Goal: Task Accomplishment & Management: Complete application form

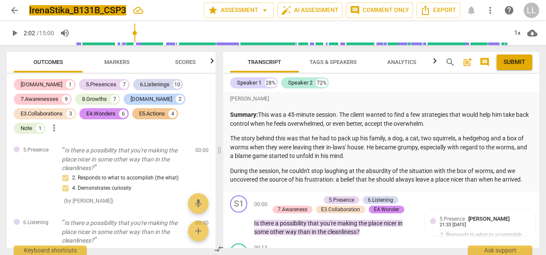
scroll to position [2722, 0]
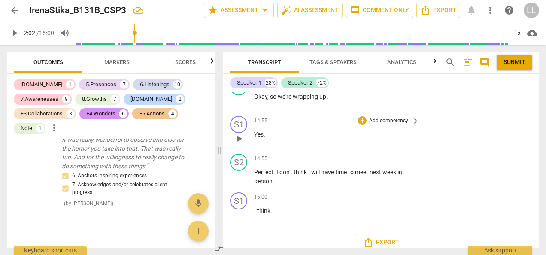
click at [516, 130] on div "S1 play_arrow pause 14:55 + Add competency keyboard_arrow_right Yes ." at bounding box center [381, 131] width 316 height 38
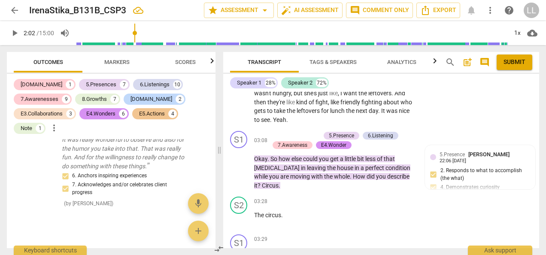
scroll to position [0, 0]
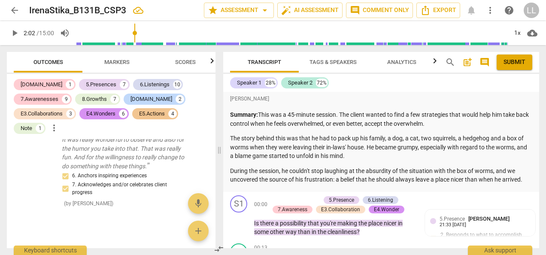
click at [468, 62] on span "post_add" at bounding box center [467, 62] width 10 height 10
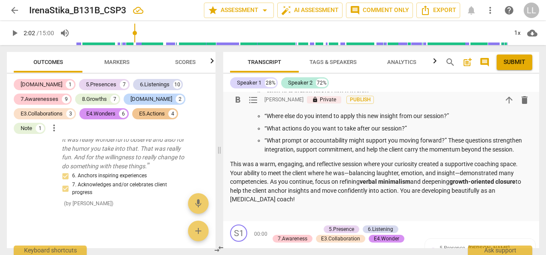
scroll to position [452, 0]
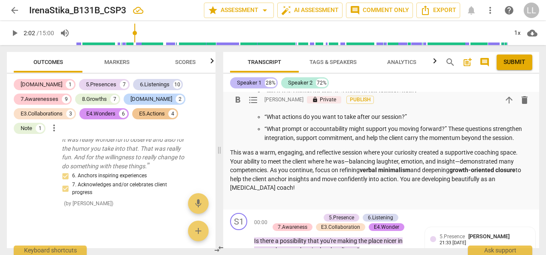
click at [257, 83] on div "Speaker 1" at bounding box center [249, 83] width 24 height 9
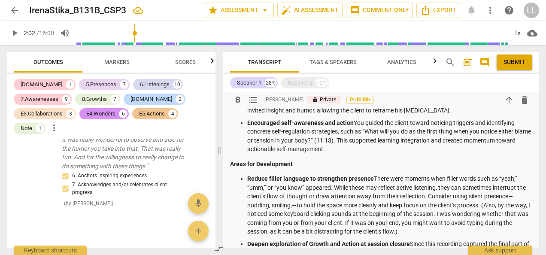
scroll to position [194, 0]
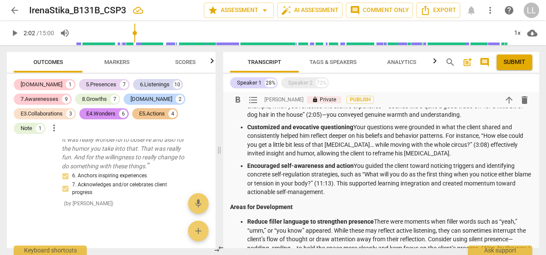
click at [440, 173] on p "Encouraged self-awareness and action You guided the client toward noticing trig…" at bounding box center [389, 178] width 285 height 35
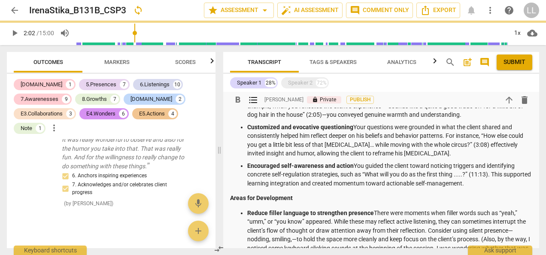
click at [367, 148] on p "Customized and evocative questioning Your questions were grounded in what the c…" at bounding box center [389, 140] width 285 height 35
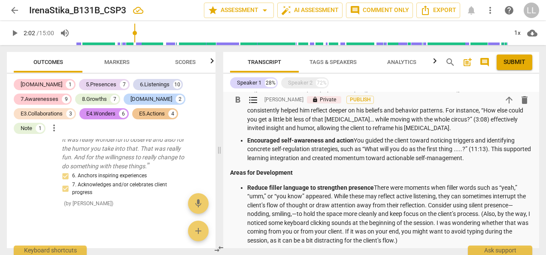
scroll to position [237, 0]
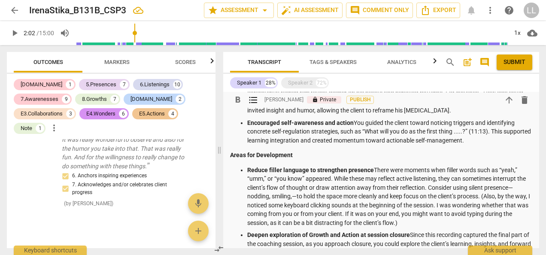
click at [306, 176] on p "Reduce filler language to strengthen presence There were moments when filler wo…" at bounding box center [389, 197] width 285 height 62
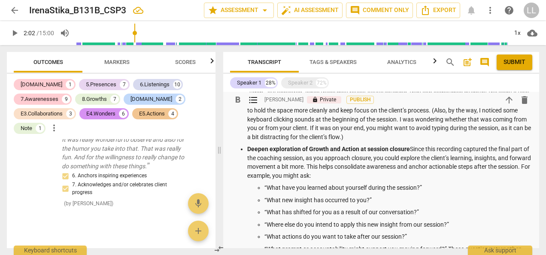
scroll to position [366, 0]
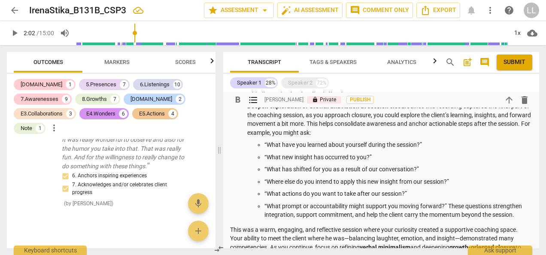
click at [447, 204] on p "“What prompt or accountability might support you moving forward?” These questio…" at bounding box center [398, 211] width 268 height 18
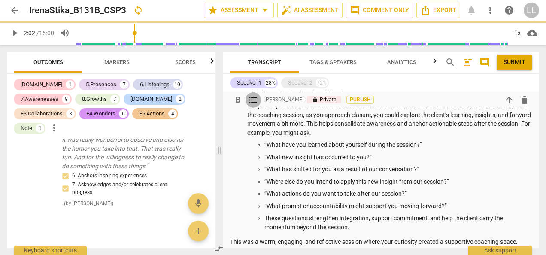
click at [252, 103] on span "format_list_bulleted" at bounding box center [253, 99] width 10 height 10
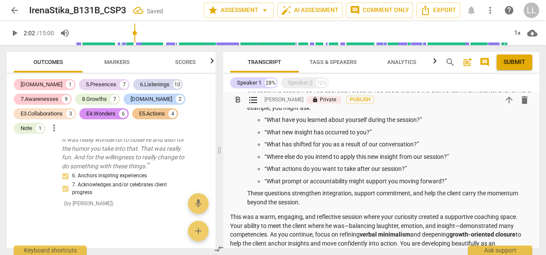
scroll to position [409, 0]
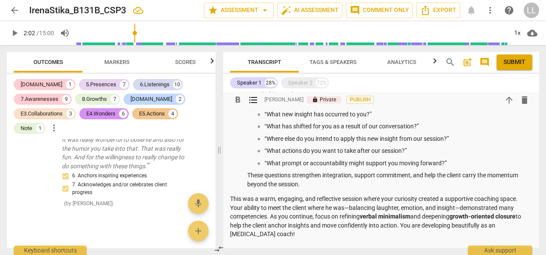
click at [267, 218] on p "This was a warm, engaging, and reflective session where your curiosity created …" at bounding box center [381, 216] width 302 height 44
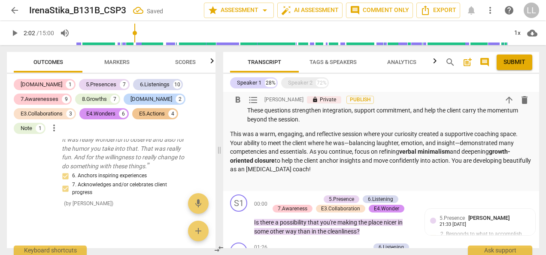
scroll to position [495, 0]
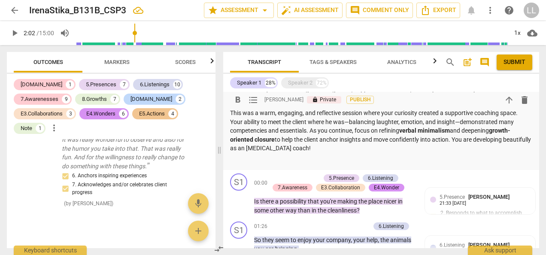
click at [349, 150] on p "This was a warm, engaging, and reflective session where your curiosity created …" at bounding box center [381, 131] width 302 height 44
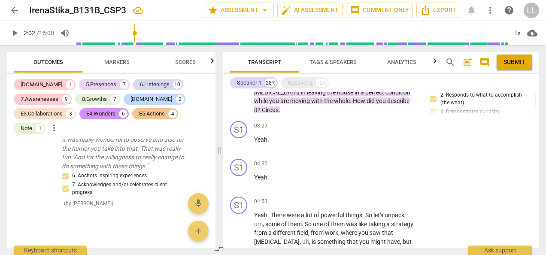
scroll to position [901, 0]
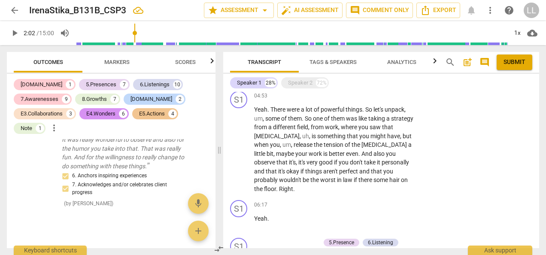
click at [519, 64] on span "Submit" at bounding box center [514, 62] width 22 height 9
